Goal: Task Accomplishment & Management: Use online tool/utility

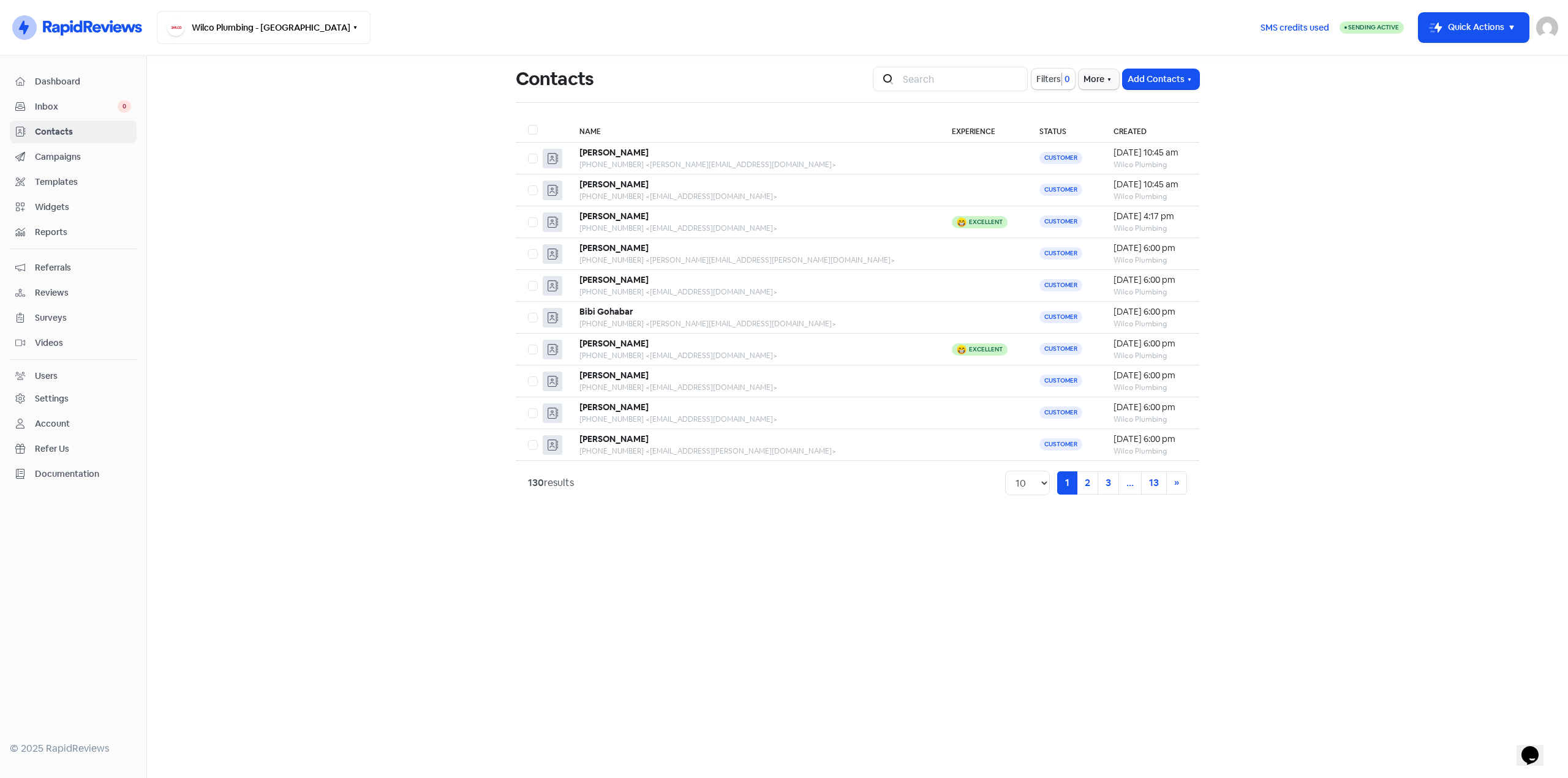
click at [66, 155] on span "Campaigns" at bounding box center [83, 156] width 97 height 13
